Goal: Task Accomplishment & Management: Manage account settings

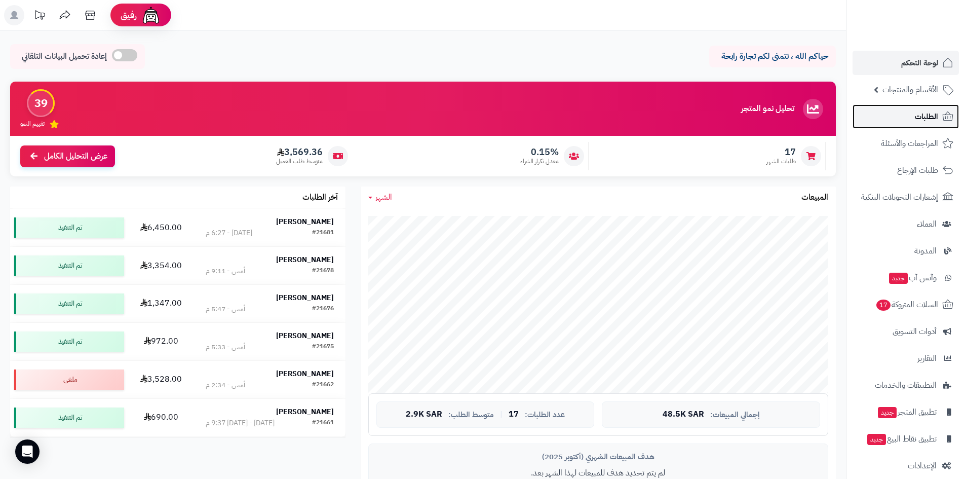
click at [926, 118] on span "الطلبات" at bounding box center [926, 116] width 23 height 14
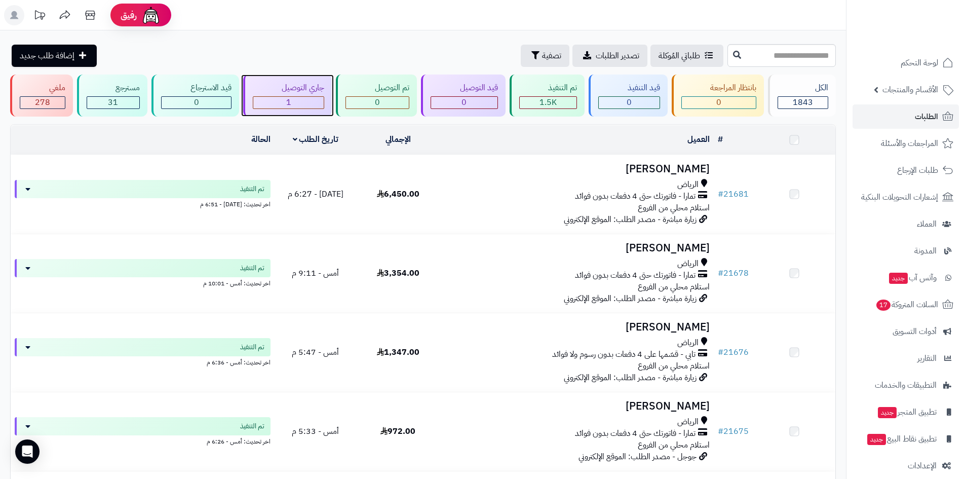
click at [310, 105] on div "1" at bounding box center [288, 103] width 71 height 12
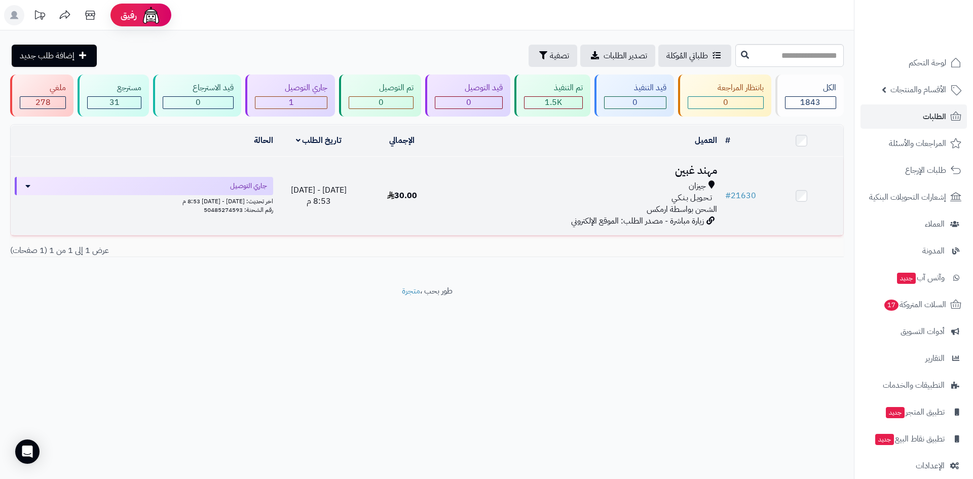
click at [708, 166] on h3 "مهند غبين" at bounding box center [582, 171] width 269 height 12
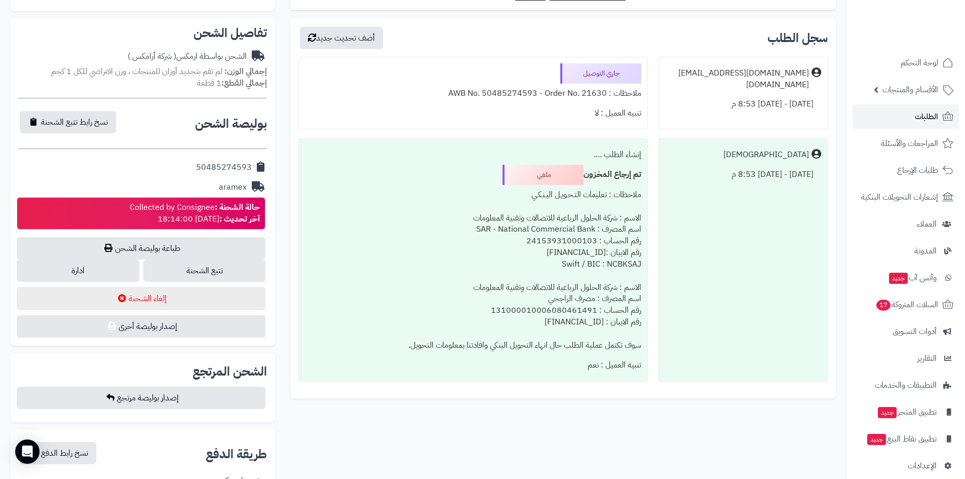
scroll to position [304, 0]
click at [232, 274] on link "تتبع الشحنة" at bounding box center [204, 270] width 123 height 22
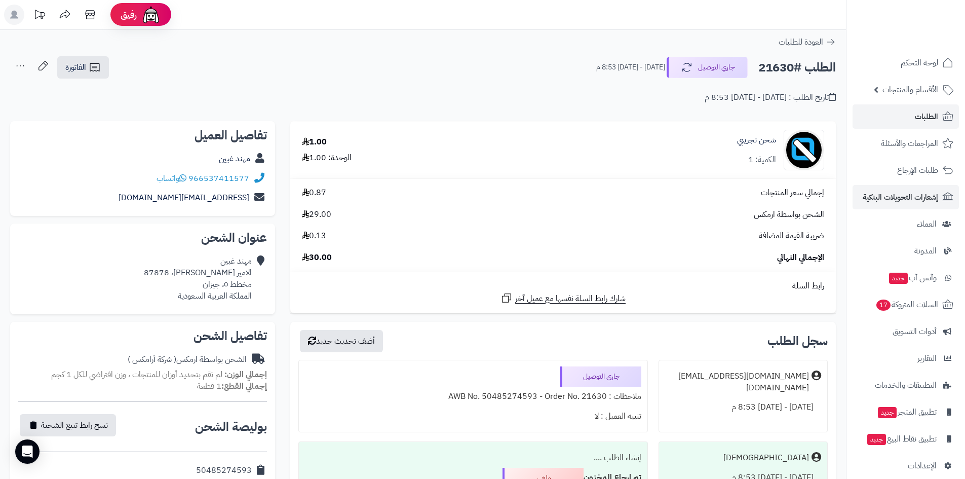
scroll to position [0, 0]
click at [720, 70] on button "جاري التوصيل" at bounding box center [707, 67] width 81 height 21
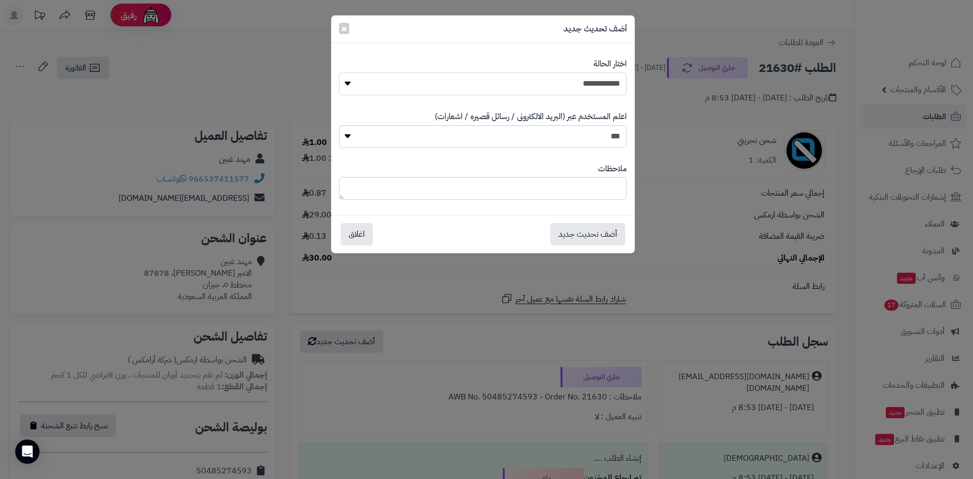
click at [575, 86] on select "**********" at bounding box center [483, 83] width 288 height 23
select select "*"
click at [339, 72] on select "**********" at bounding box center [483, 83] width 288 height 23
click at [611, 240] on button "أضف تحديث جديد" at bounding box center [587, 233] width 75 height 22
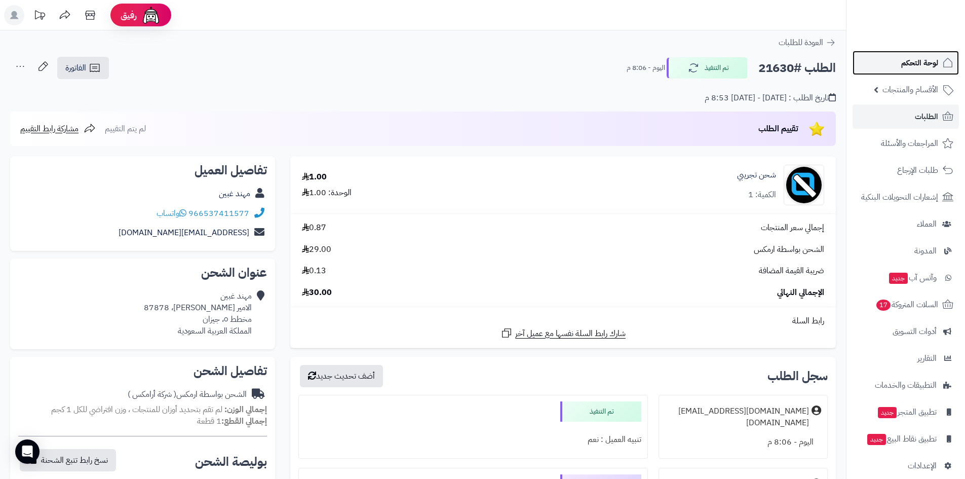
click at [917, 68] on span "لوحة التحكم" at bounding box center [919, 63] width 37 height 14
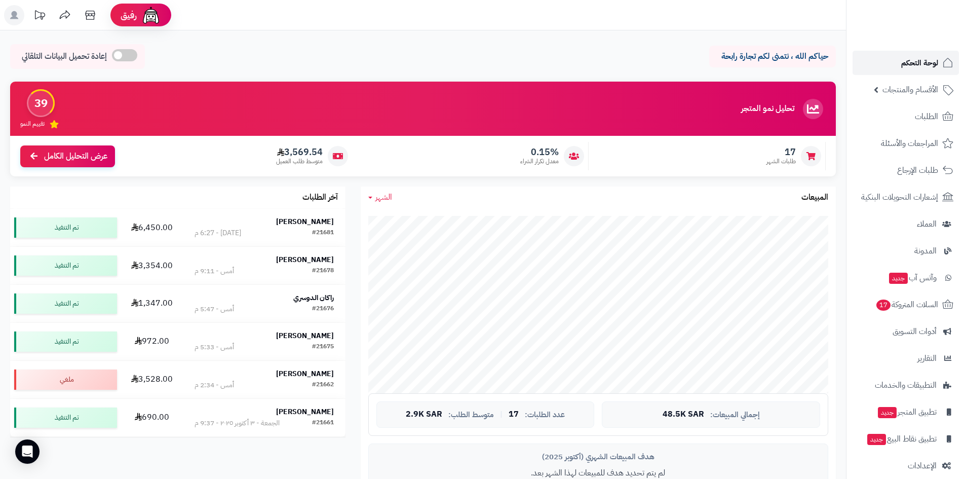
click at [893, 62] on link "لوحة التحكم" at bounding box center [906, 63] width 106 height 24
click at [886, 64] on link "لوحة التحكم" at bounding box center [906, 63] width 106 height 24
click at [898, 70] on link "لوحة التحكم" at bounding box center [906, 63] width 106 height 24
click at [925, 63] on span "لوحة التحكم" at bounding box center [919, 63] width 37 height 14
click at [889, 63] on link "لوحة التحكم" at bounding box center [906, 63] width 106 height 24
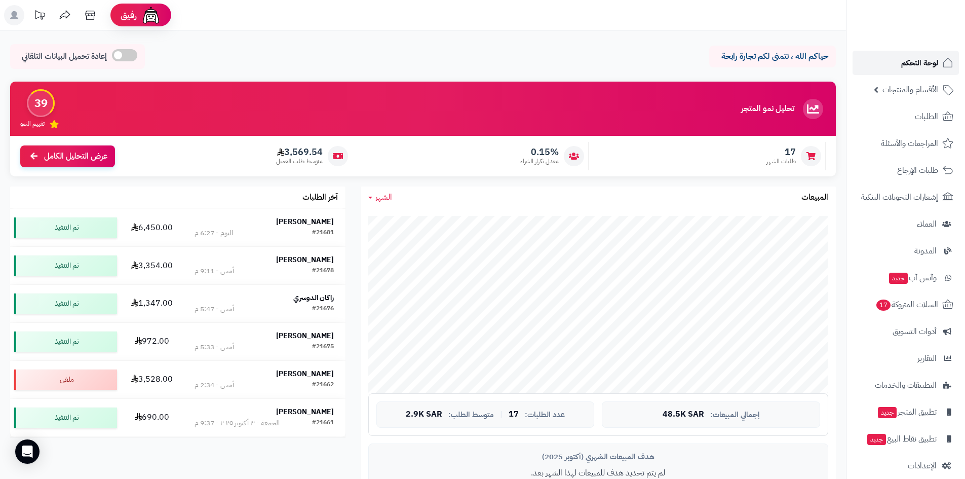
click at [877, 69] on link "لوحة التحكم" at bounding box center [906, 63] width 106 height 24
click at [882, 68] on link "لوحة التحكم" at bounding box center [906, 63] width 106 height 24
click at [906, 64] on span "لوحة التحكم" at bounding box center [919, 63] width 37 height 14
click at [904, 59] on span "لوحة التحكم" at bounding box center [919, 63] width 37 height 14
click at [896, 64] on link "لوحة التحكم" at bounding box center [906, 63] width 106 height 24
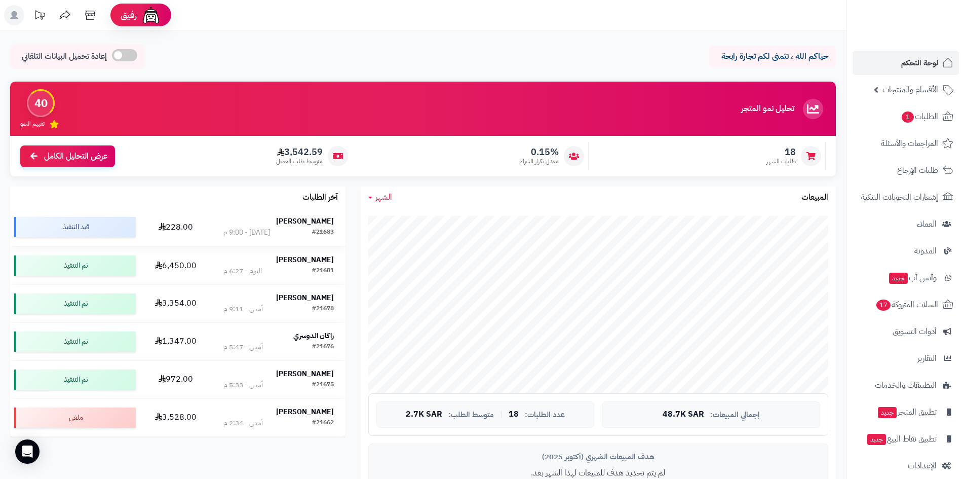
click at [309, 222] on strong "[PERSON_NAME]" at bounding box center [305, 221] width 58 height 11
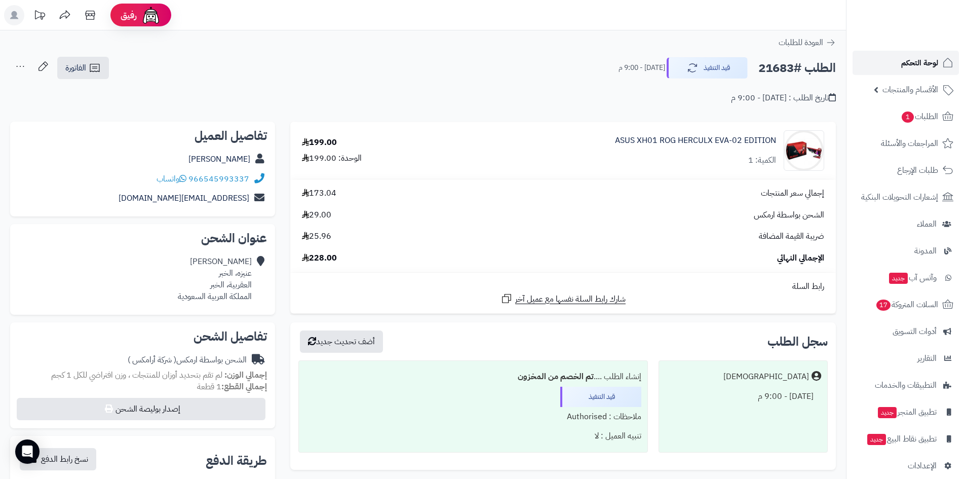
click at [921, 74] on link "لوحة التحكم" at bounding box center [906, 63] width 106 height 24
